Goal: Task Accomplishment & Management: Manage account settings

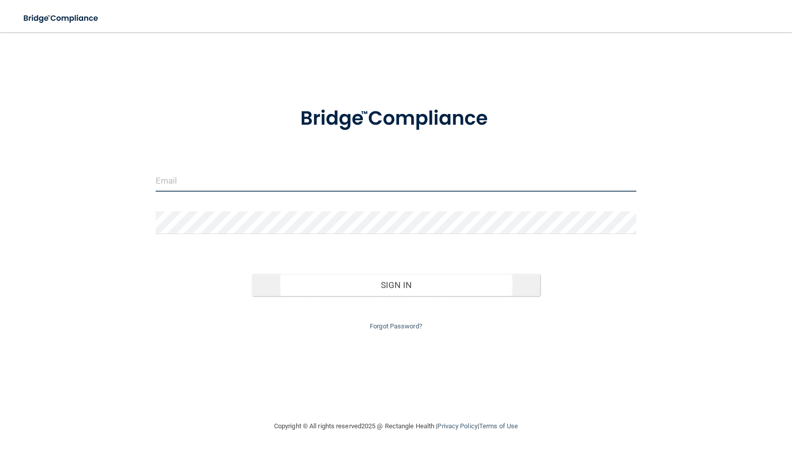
type input "[EMAIL_ADDRESS][DOMAIN_NAME]"
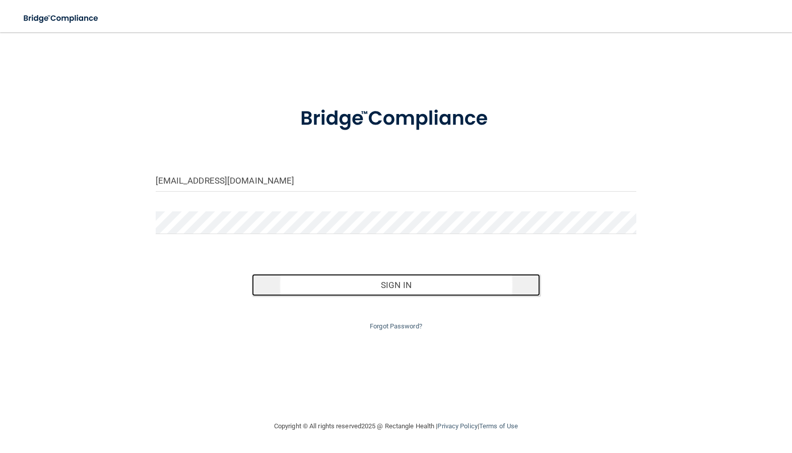
click at [406, 281] on button "Sign In" at bounding box center [396, 285] width 289 height 22
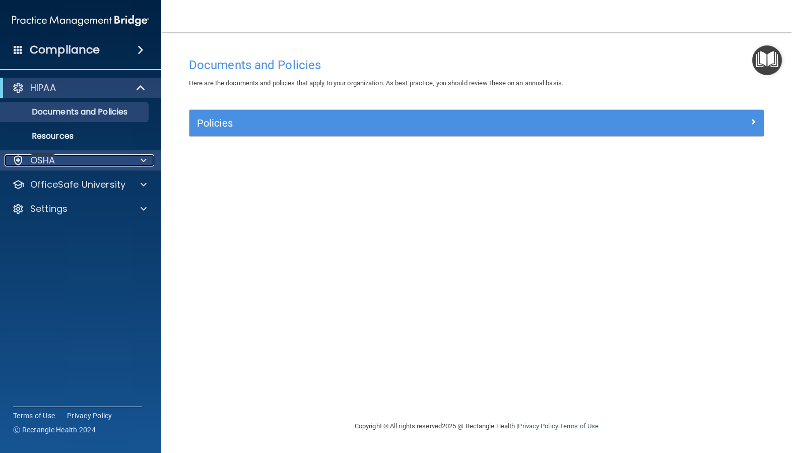
click at [139, 159] on div at bounding box center [142, 160] width 25 height 12
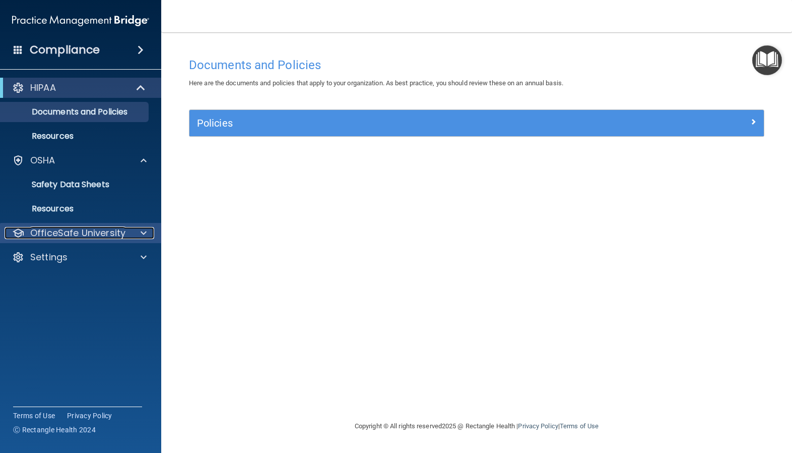
click at [141, 228] on span at bounding box center [144, 233] width 6 height 12
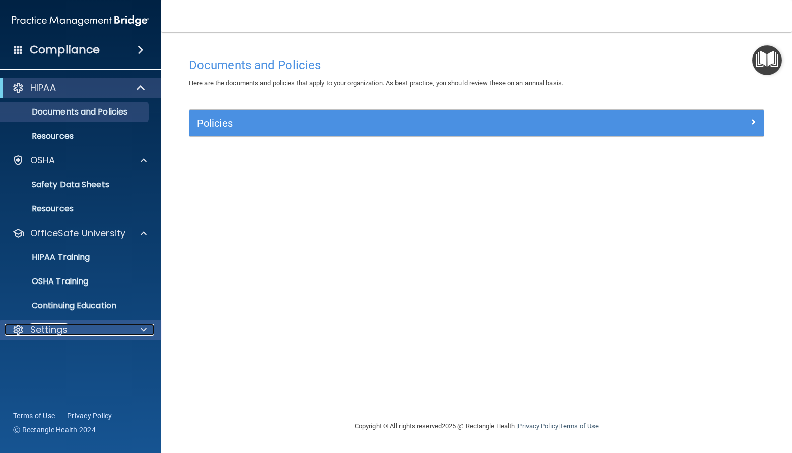
click at [143, 331] on span at bounding box center [144, 330] width 6 height 12
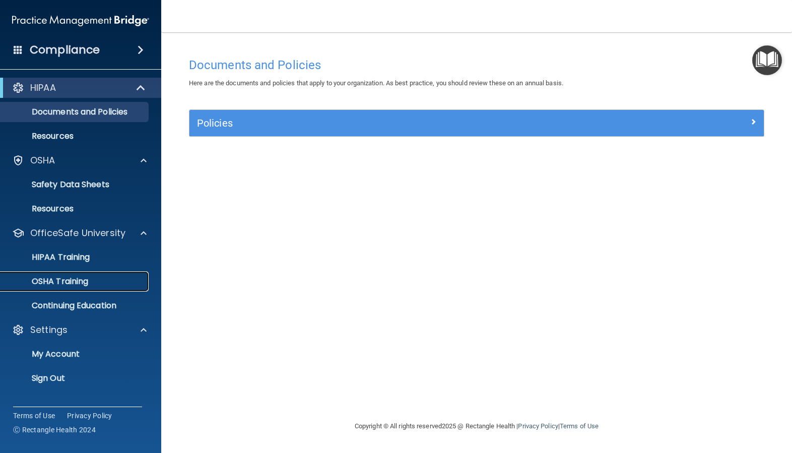
click at [77, 278] on p "OSHA Training" at bounding box center [48, 281] width 82 height 10
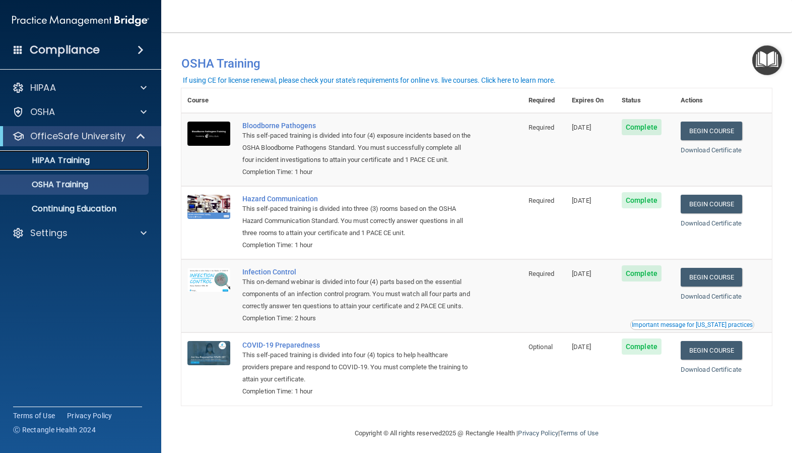
click at [76, 157] on p "HIPAA Training" at bounding box center [48, 160] width 83 height 10
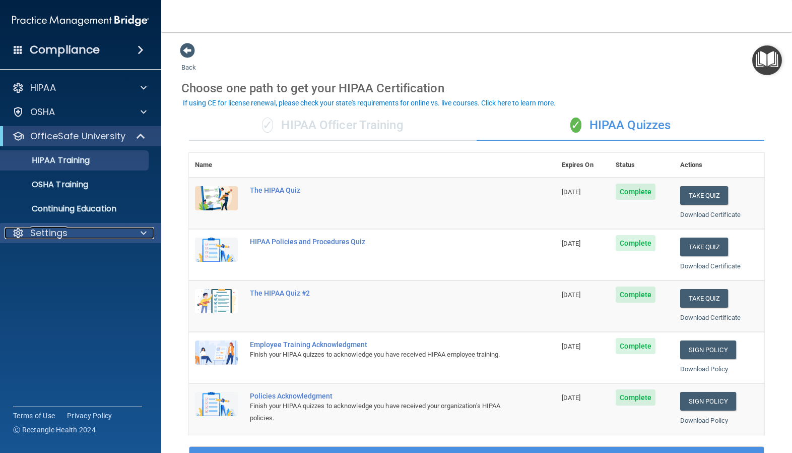
click at [65, 231] on p "Settings" at bounding box center [48, 233] width 37 height 12
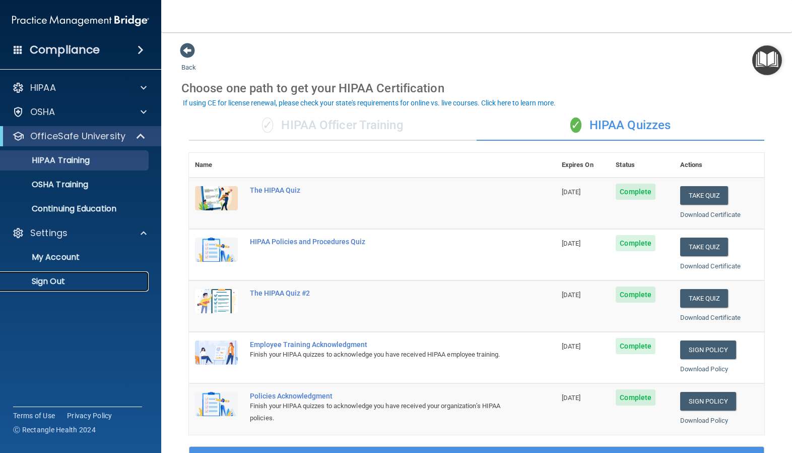
click at [60, 278] on p "Sign Out" at bounding box center [76, 281] width 138 height 10
